Goal: Information Seeking & Learning: Find contact information

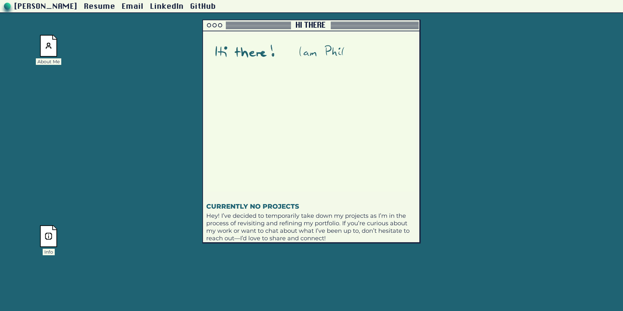
drag, startPoint x: 229, startPoint y: 23, endPoint x: 199, endPoint y: 34, distance: 30.8
click at [203, 24] on div at bounding box center [247, 23] width 88 height 1
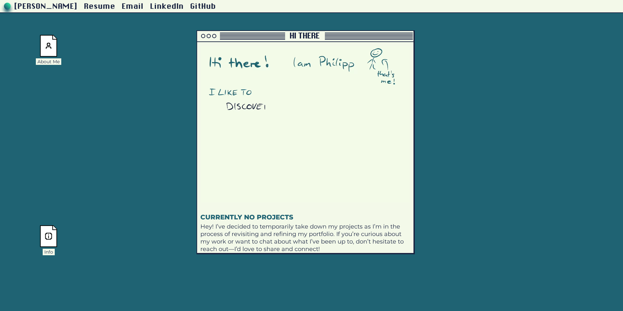
drag, startPoint x: 205, startPoint y: 59, endPoint x: 242, endPoint y: 59, distance: 37.2
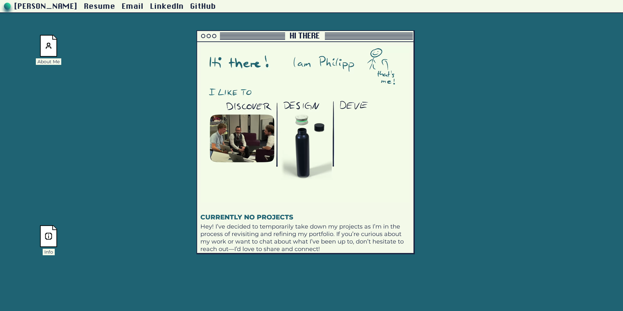
click at [242, 59] on video at bounding box center [305, 124] width 209 height 156
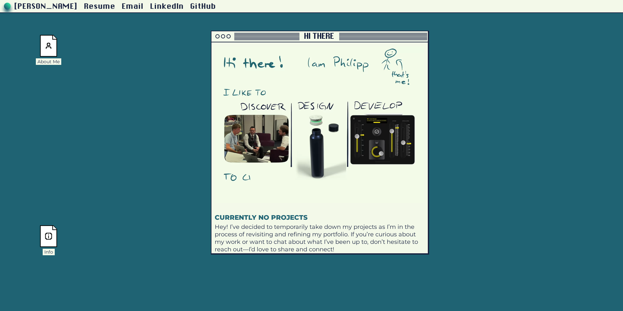
click at [258, 63] on video at bounding box center [319, 124] width 209 height 156
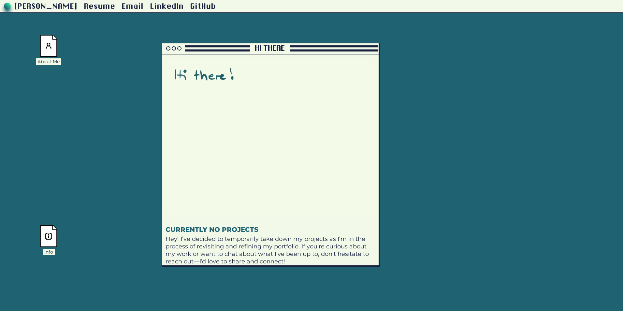
drag, startPoint x: 244, startPoint y: 27, endPoint x: 203, endPoint y: 51, distance: 46.9
click at [203, 51] on div at bounding box center [206, 50] width 88 height 1
click at [41, 44] on img at bounding box center [49, 46] width 18 height 22
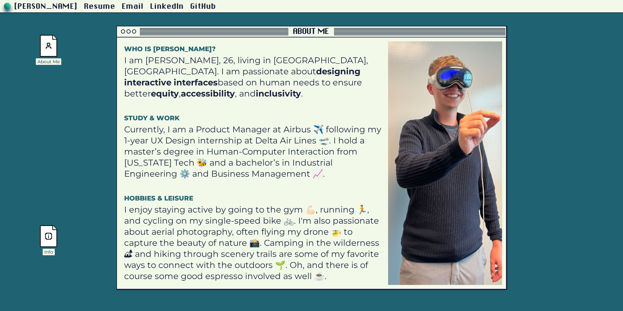
drag, startPoint x: 111, startPoint y: 34, endPoint x: 184, endPoint y: 34, distance: 73.7
click at [184, 34] on div at bounding box center [202, 31] width 171 height 7
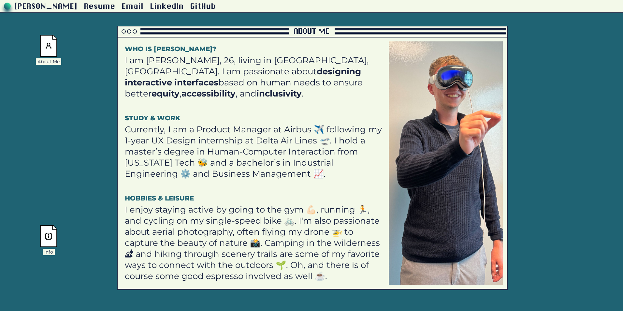
click at [162, 48] on h1 "Who is [PERSON_NAME]?" at bounding box center [254, 49] width 259 height 8
drag, startPoint x: 151, startPoint y: 32, endPoint x: 146, endPoint y: 32, distance: 5.2
click at [146, 32] on div at bounding box center [202, 32] width 171 height 1
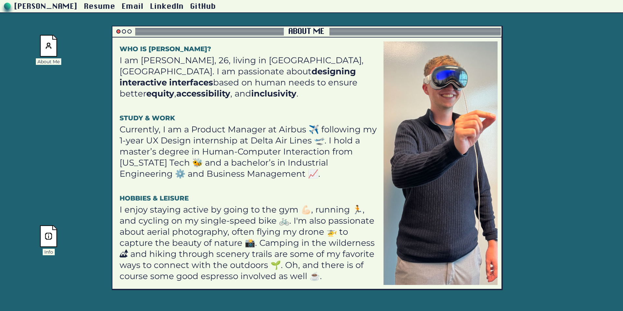
click at [119, 31] on div at bounding box center [118, 31] width 4 height 4
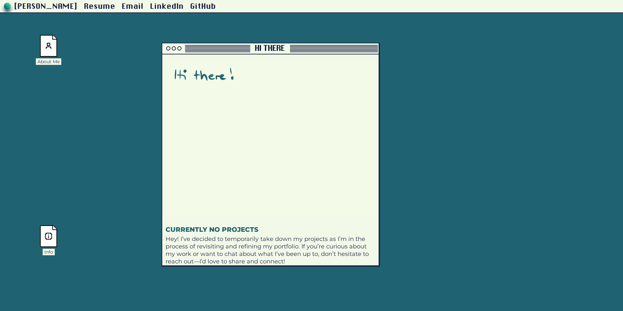
click at [51, 237] on img at bounding box center [49, 236] width 18 height 22
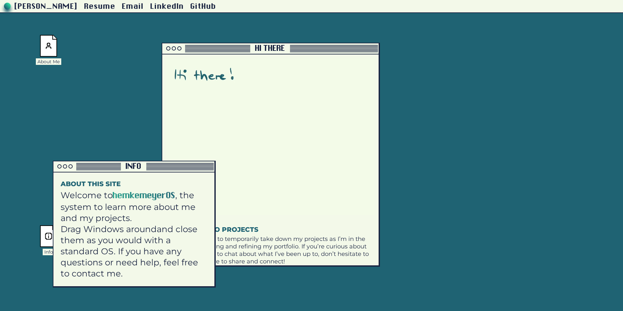
click at [142, 199] on span "hemkemeyerOS" at bounding box center [144, 195] width 63 height 9
drag, startPoint x: 142, startPoint y: 198, endPoint x: 147, endPoint y: 197, distance: 4.8
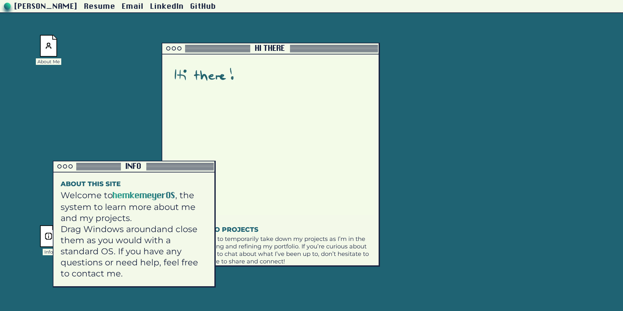
click at [144, 197] on span "hemkemeyerOS" at bounding box center [144, 195] width 63 height 9
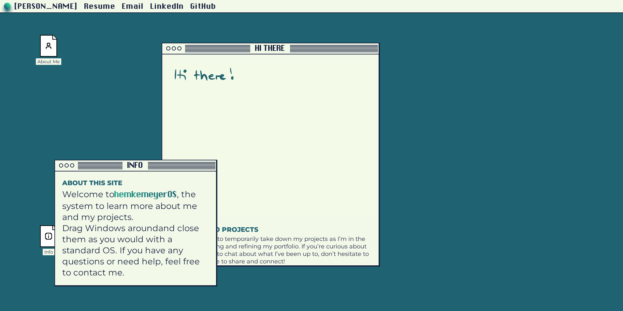
drag, startPoint x: 147, startPoint y: 197, endPoint x: 103, endPoint y: 194, distance: 44.1
click at [114, 194] on span "hemkemeyerOS" at bounding box center [145, 194] width 63 height 9
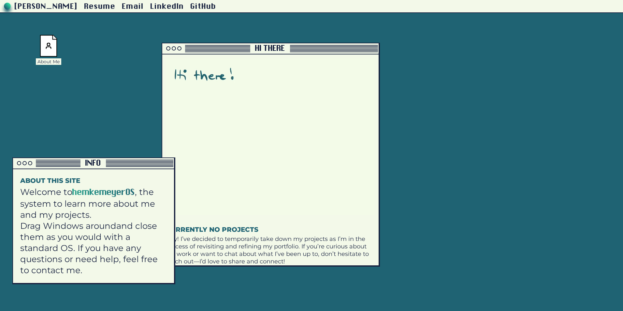
click at [103, 194] on span "hemkemeyerOS" at bounding box center [103, 192] width 63 height 9
click at [115, 190] on span "hemkemeyerOS" at bounding box center [103, 192] width 63 height 9
drag, startPoint x: 115, startPoint y: 190, endPoint x: 66, endPoint y: 184, distance: 49.6
click at [115, 190] on span "hemkemeyerOS" at bounding box center [103, 192] width 63 height 9
click at [19, 164] on div at bounding box center [19, 163] width 4 height 4
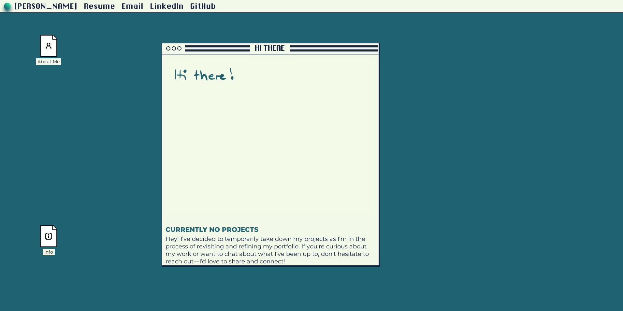
click at [97, 160] on div "Philipp Hemkemeyer Resume Email LinkedIn GitHub About Me Info Project Archive H…" at bounding box center [311, 122] width 623 height 244
drag, startPoint x: 57, startPoint y: 229, endPoint x: 476, endPoint y: 125, distance: 431.3
click at [476, 125] on div "Info" at bounding box center [467, 137] width 26 height 30
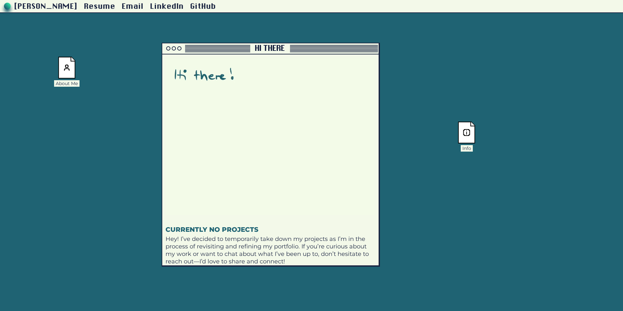
drag, startPoint x: 43, startPoint y: 41, endPoint x: 61, endPoint y: 63, distance: 28.5
click at [61, 63] on img at bounding box center [67, 68] width 18 height 22
drag, startPoint x: 118, startPoint y: 87, endPoint x: 474, endPoint y: 73, distance: 356.6
click at [474, 73] on img at bounding box center [480, 74] width 18 height 22
click at [329, 109] on video at bounding box center [270, 136] width 209 height 156
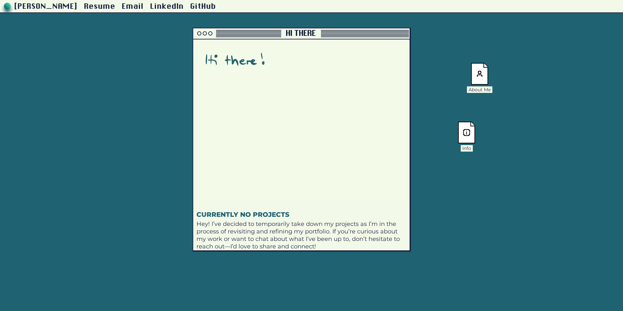
drag, startPoint x: 318, startPoint y: 129, endPoint x: 357, endPoint y: 87, distance: 57.2
click at [359, 88] on video at bounding box center [301, 121] width 209 height 156
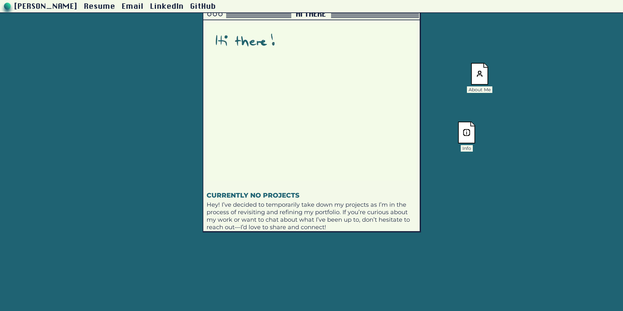
drag, startPoint x: 351, startPoint y: 97, endPoint x: 347, endPoint y: 127, distance: 30.2
click at [347, 127] on video at bounding box center [311, 102] width 209 height 156
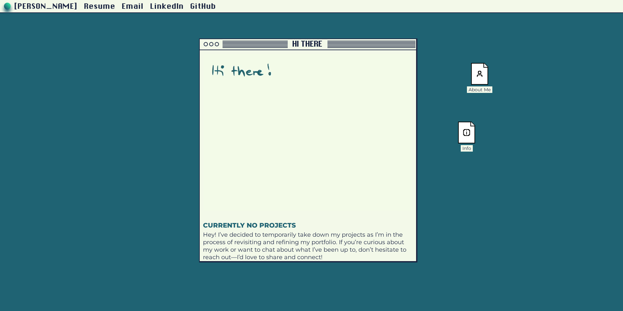
click at [332, 70] on video at bounding box center [308, 132] width 209 height 156
click at [204, 45] on div at bounding box center [206, 44] width 4 height 4
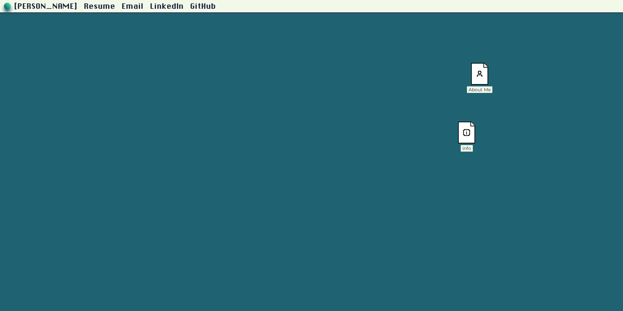
click at [216, 7] on link "GitHub" at bounding box center [204, 7] width 26 height 8
drag, startPoint x: 477, startPoint y: 69, endPoint x: 218, endPoint y: 80, distance: 259.3
click at [302, 80] on img at bounding box center [311, 76] width 18 height 22
drag, startPoint x: 226, startPoint y: 89, endPoint x: 236, endPoint y: 93, distance: 11.0
click at [236, 93] on img at bounding box center [231, 88] width 18 height 22
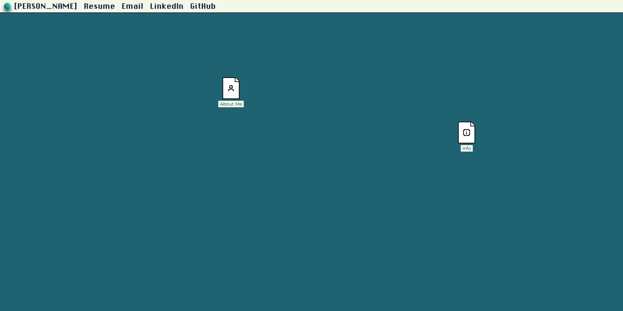
click at [116, 8] on link "Resume" at bounding box center [99, 7] width 31 height 8
drag, startPoint x: 229, startPoint y: 94, endPoint x: 161, endPoint y: 74, distance: 71.0
click at [161, 74] on img at bounding box center [164, 70] width 18 height 22
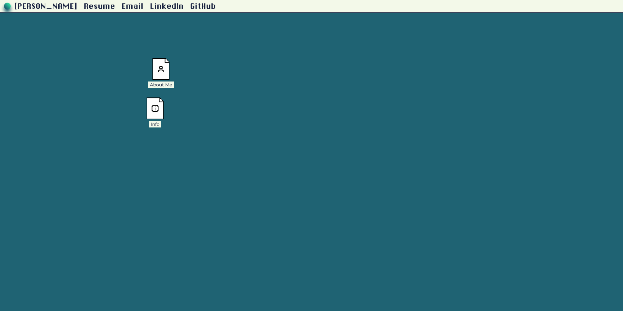
drag, startPoint x: 457, startPoint y: 132, endPoint x: 145, endPoint y: 108, distance: 312.6
click at [145, 108] on div "Info" at bounding box center [155, 112] width 26 height 30
